Goal: Information Seeking & Learning: Learn about a topic

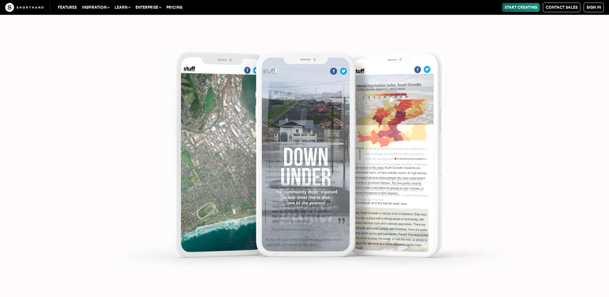
scroll to position [3727, 0]
click at [309, 157] on img at bounding box center [304, 148] width 609 height 297
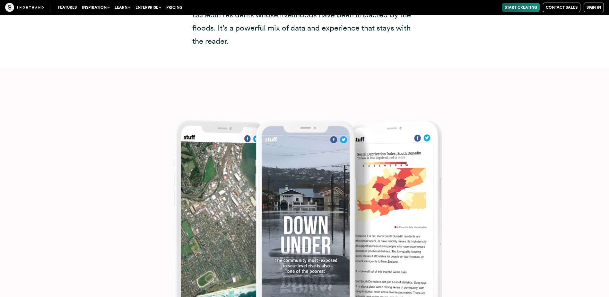
scroll to position [3663, 0]
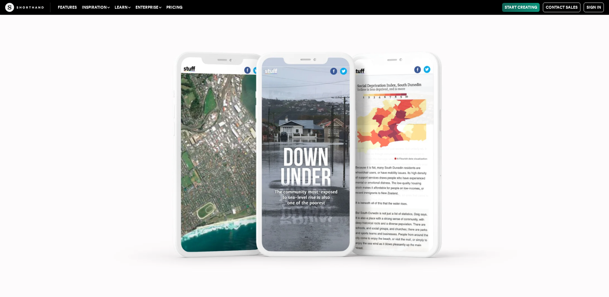
click at [406, 209] on img at bounding box center [304, 148] width 609 height 297
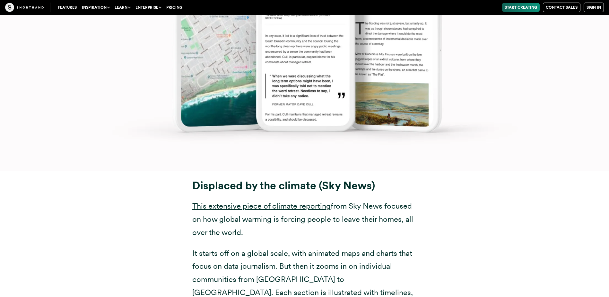
scroll to position [3952, 0]
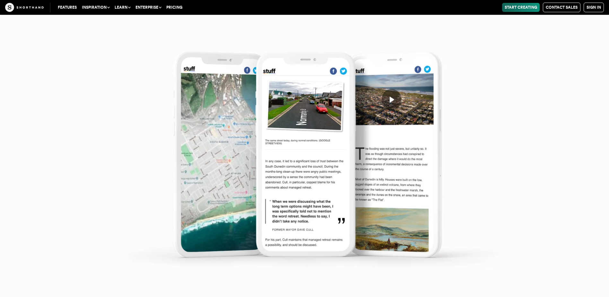
click at [280, 129] on img at bounding box center [304, 148] width 609 height 297
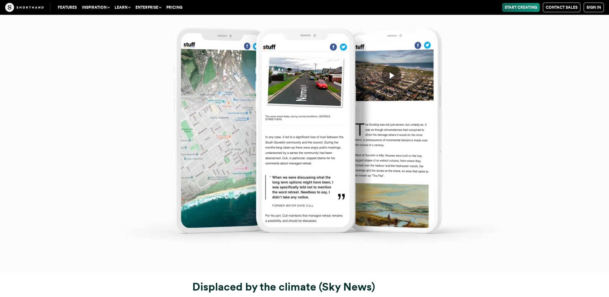
scroll to position [4016, 0]
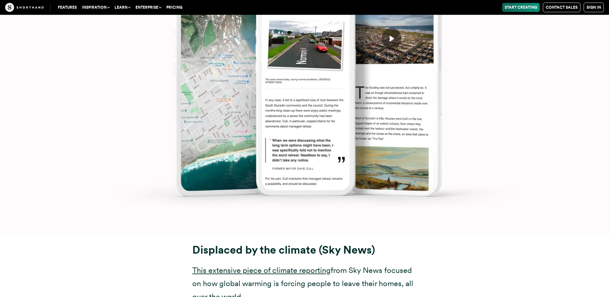
click at [395, 24] on img at bounding box center [304, 87] width 609 height 297
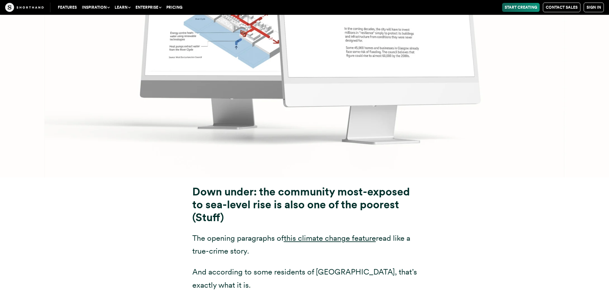
scroll to position [3245, 0]
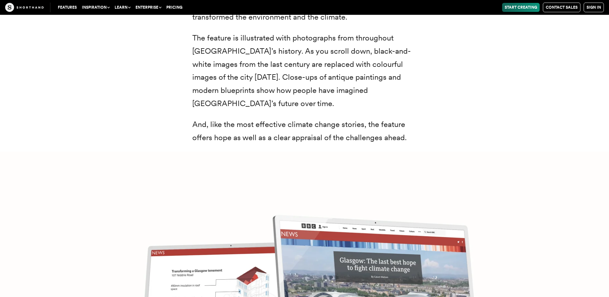
drag, startPoint x: 348, startPoint y: 170, endPoint x: 406, endPoint y: 258, distance: 105.8
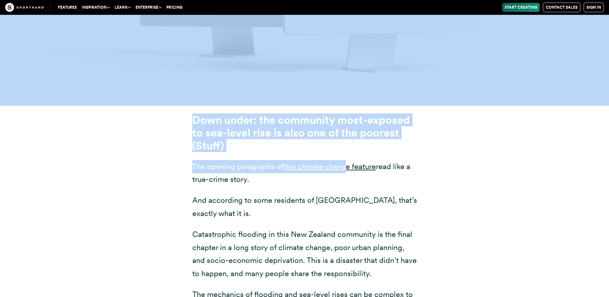
scroll to position [3309, 0]
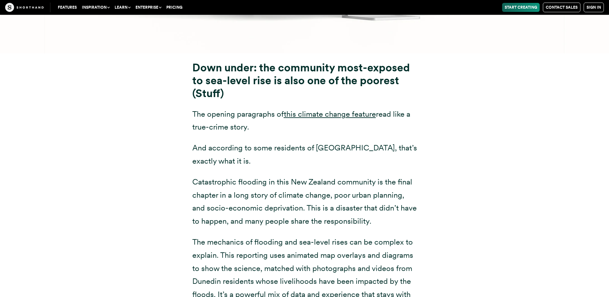
click at [516, 204] on div "Down under: the community most-exposed to sea-level rise is also one of the poo…" at bounding box center [304, 193] width 501 height 281
